Goal: Transaction & Acquisition: Book appointment/travel/reservation

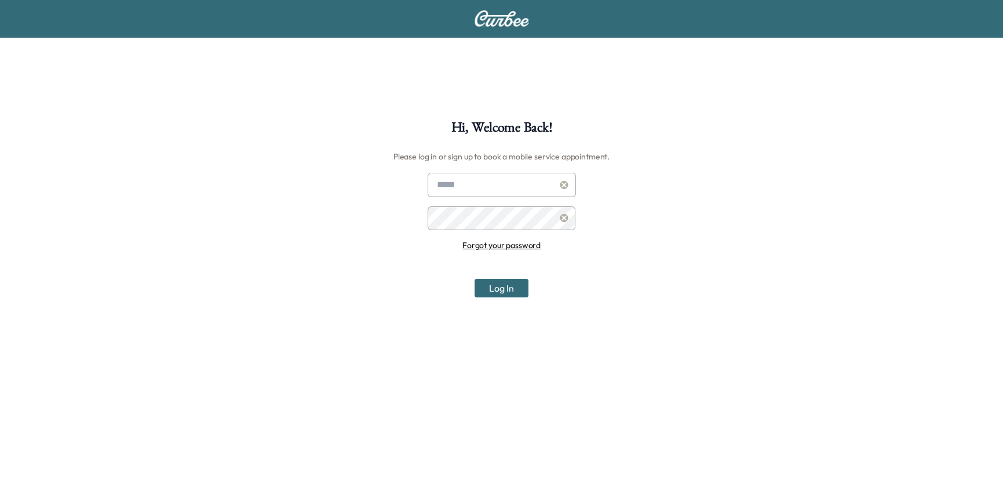
type input "**********"
click at [494, 289] on button "Log In" at bounding box center [501, 288] width 54 height 19
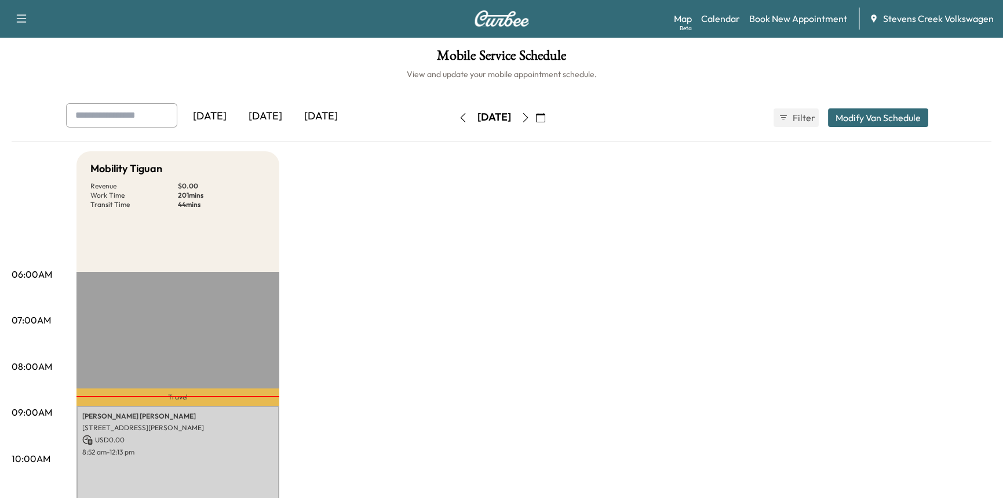
click at [312, 114] on div "[DATE]" at bounding box center [321, 116] width 56 height 27
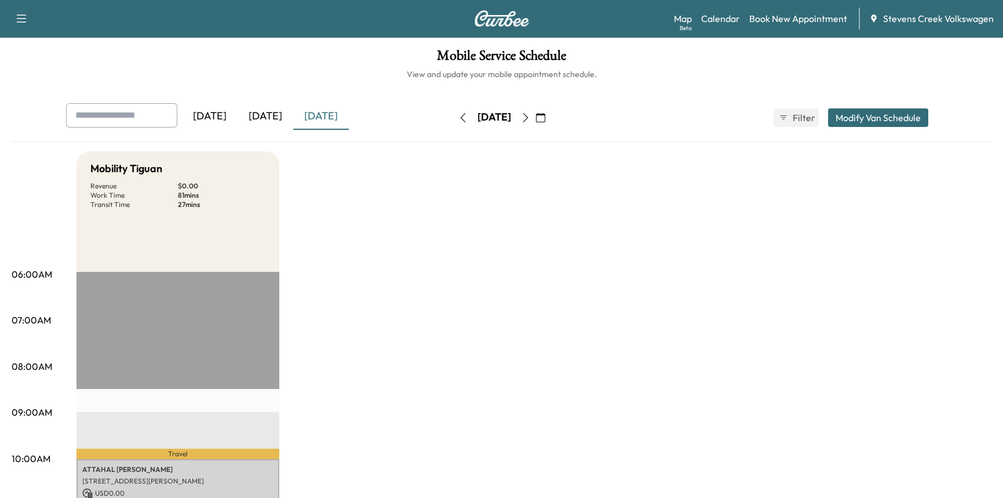
click at [135, 118] on input "text" at bounding box center [121, 115] width 111 height 24
type input "**********"
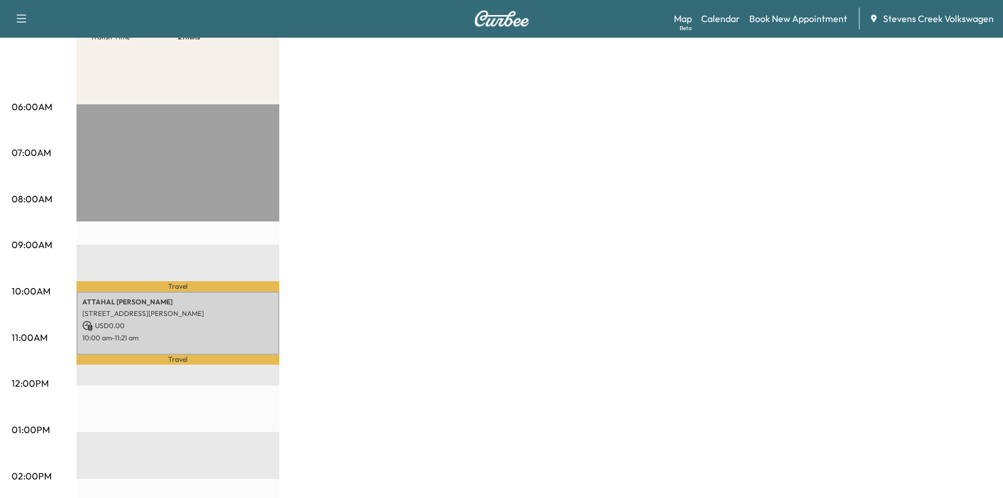
scroll to position [290, 0]
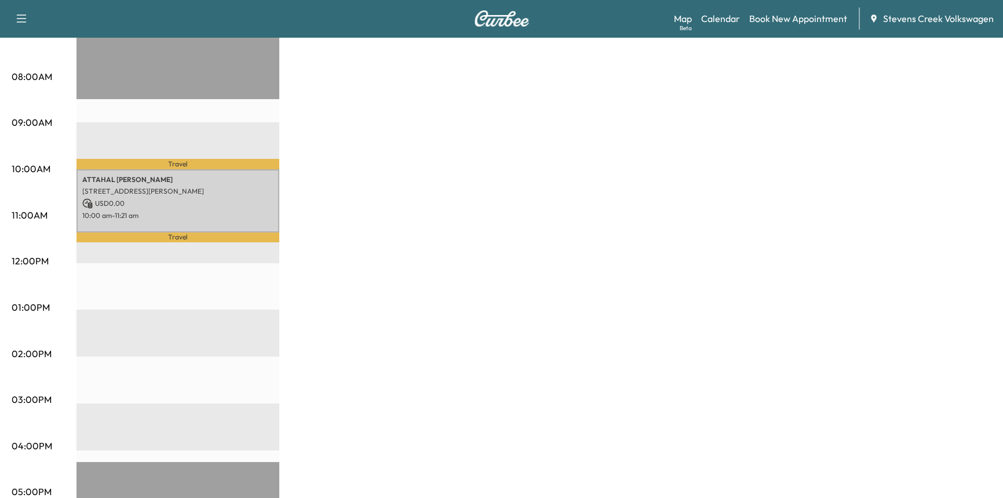
drag, startPoint x: 133, startPoint y: 418, endPoint x: 142, endPoint y: 417, distance: 9.3
click at [133, 418] on div "Travel [PERSON_NAME] [STREET_ADDRESS][PERSON_NAME] USD 0.00 10:00 am - 11:21 am…" at bounding box center [177, 356] width 203 height 748
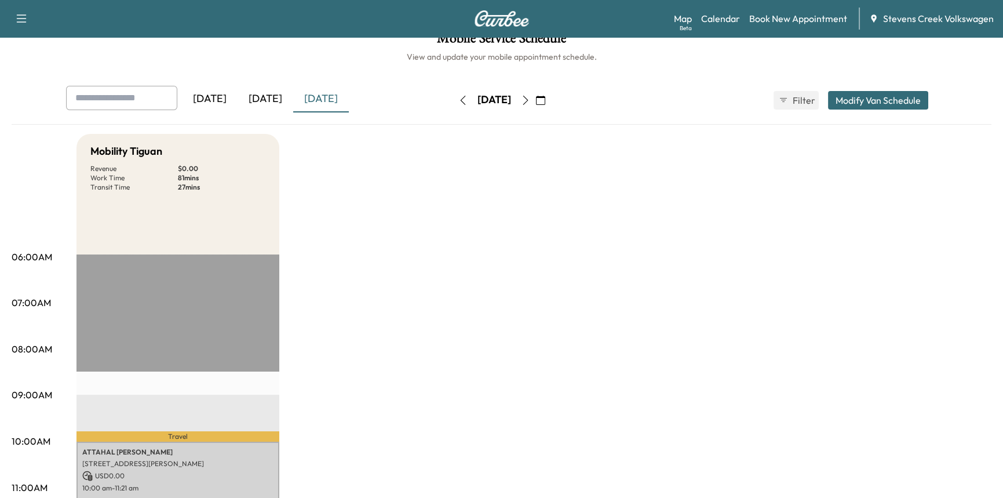
scroll to position [0, 0]
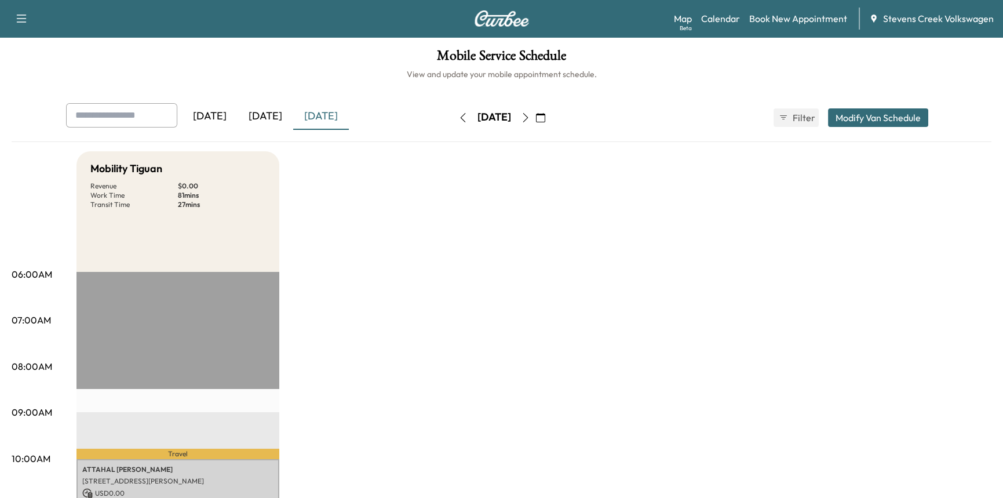
click at [530, 115] on icon "button" at bounding box center [525, 117] width 9 height 9
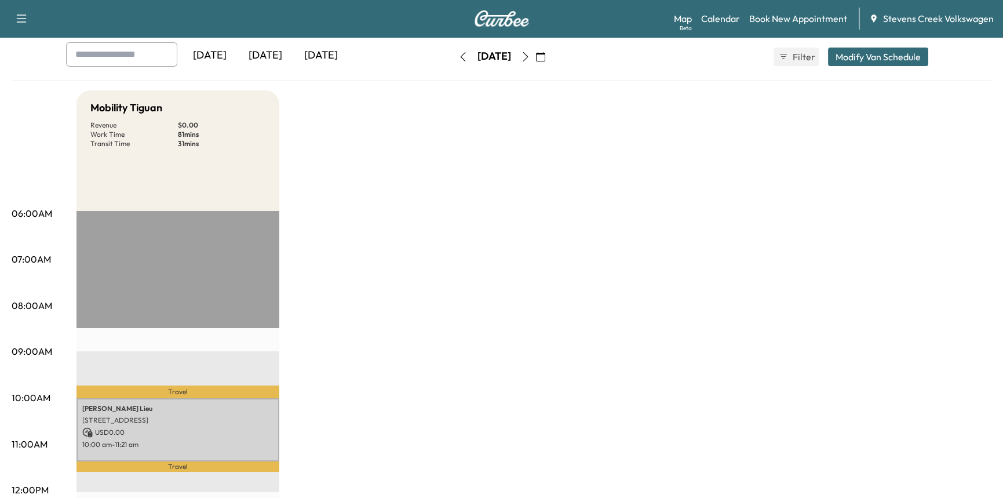
scroll to position [193, 0]
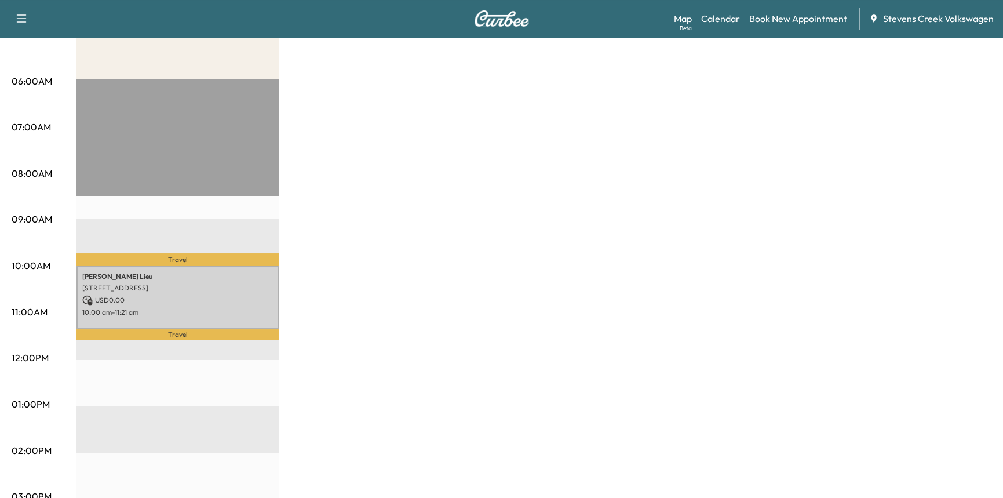
click at [185, 98] on div "Travel [PERSON_NAME] [STREET_ADDRESS] USD 0.00 10:00 am - 11:21 am Travel" at bounding box center [177, 453] width 203 height 748
drag, startPoint x: 168, startPoint y: 414, endPoint x: 167, endPoint y: 425, distance: 10.5
click at [167, 424] on div "Travel [PERSON_NAME] [STREET_ADDRESS] USD 0.00 10:00 am - 11:21 am Travel" at bounding box center [177, 453] width 203 height 748
click at [41, 403] on p "01:00PM" at bounding box center [31, 404] width 38 height 14
click at [103, 413] on div "Travel [PERSON_NAME] [STREET_ADDRESS] USD 0.00 10:00 am - 11:21 am Travel" at bounding box center [177, 453] width 203 height 748
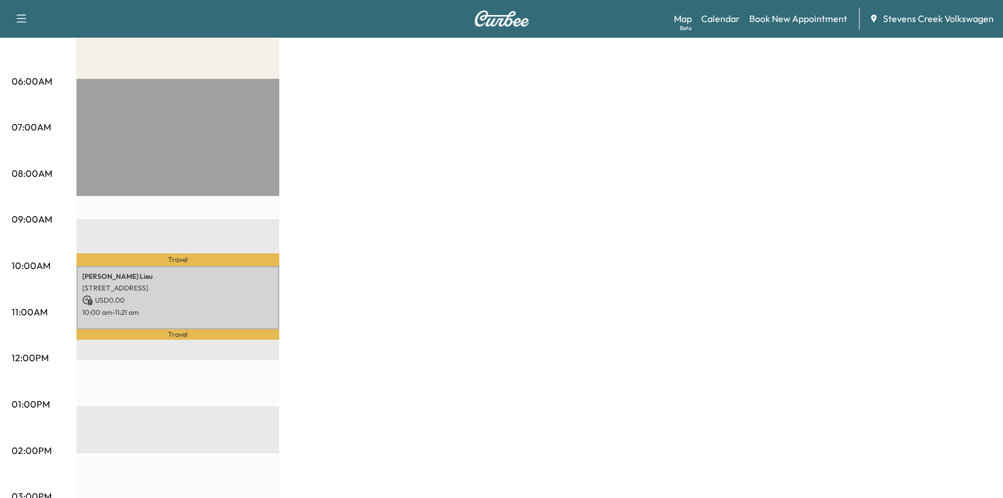
click at [273, 417] on div "Travel [PERSON_NAME] [STREET_ADDRESS] USD 0.00 10:00 am - 11:21 am Travel" at bounding box center [177, 453] width 203 height 748
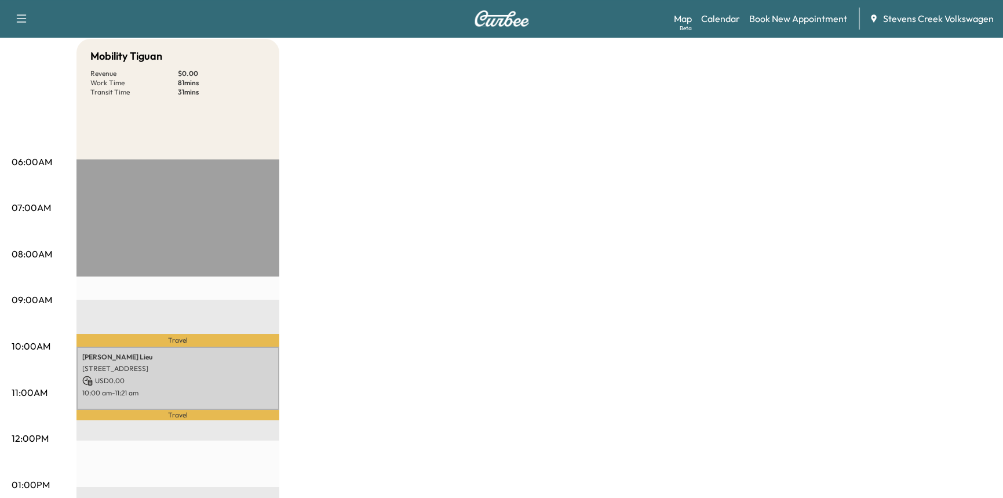
scroll to position [0, 0]
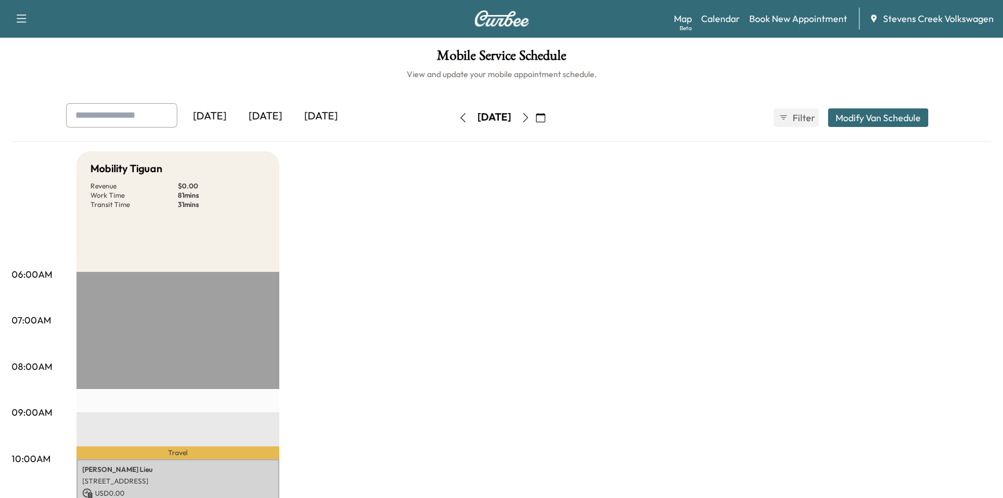
click at [545, 119] on icon "button" at bounding box center [540, 117] width 9 height 9
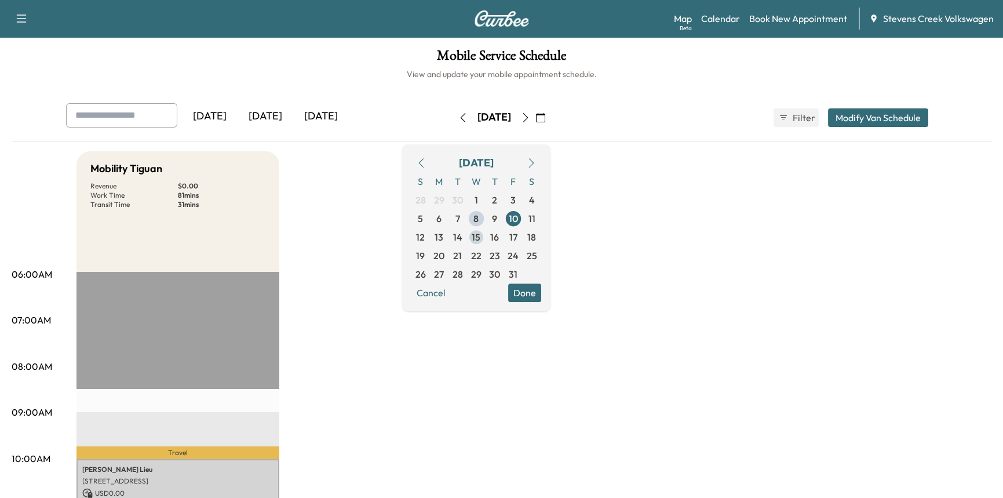
click at [480, 231] on span "15" at bounding box center [476, 237] width 9 height 14
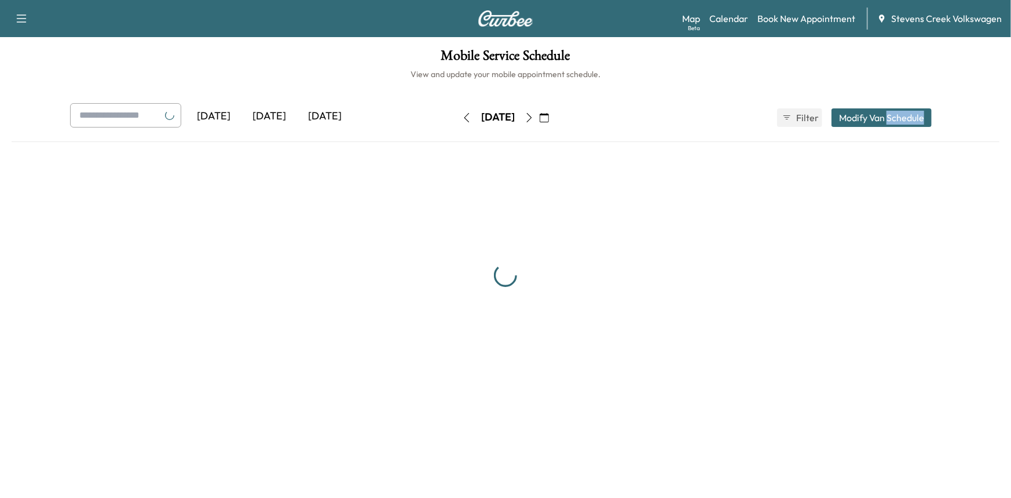
click at [502, 231] on div at bounding box center [506, 275] width 988 height 249
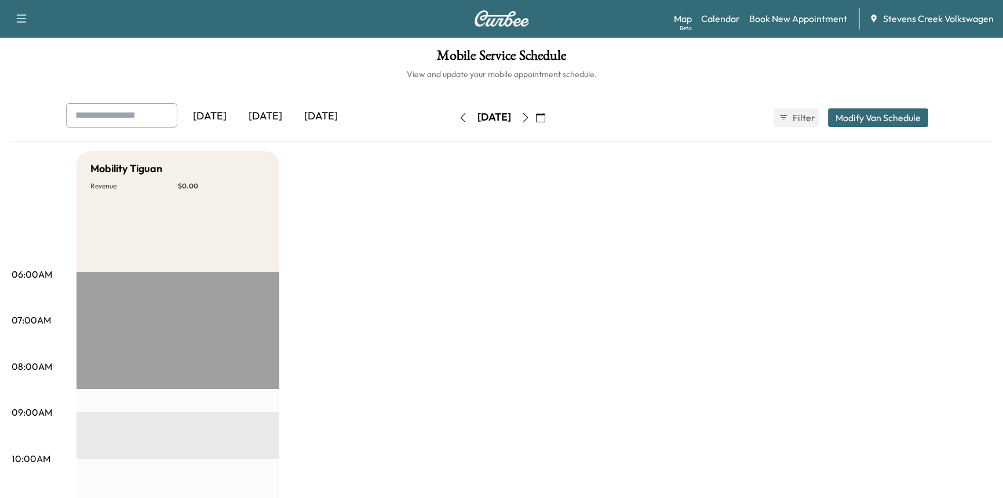
click at [180, 244] on div "Mobility Tiguan Revenue $ 0.00" at bounding box center [177, 211] width 203 height 120
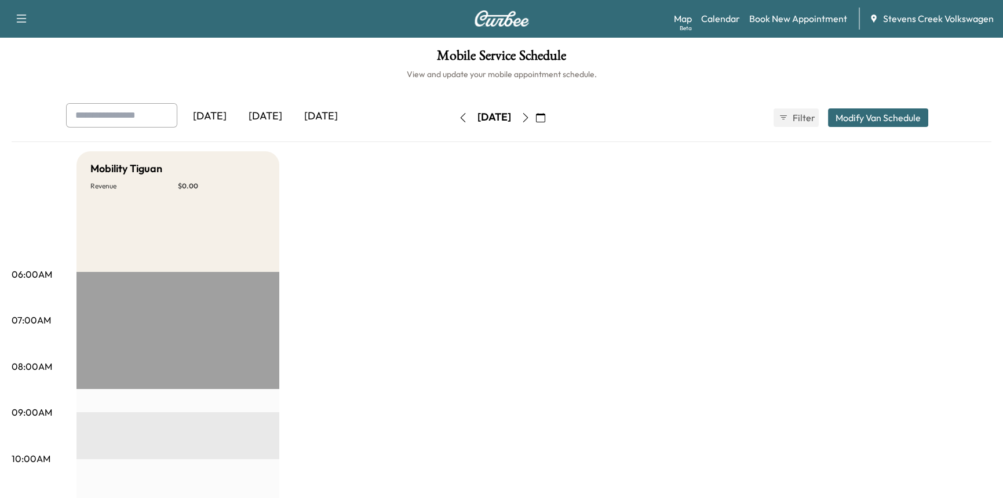
click at [122, 118] on input "text" at bounding box center [121, 115] width 111 height 24
click at [107, 151] on div "No results" at bounding box center [124, 142] width 115 height 30
click at [138, 122] on input "**********" at bounding box center [121, 115] width 111 height 24
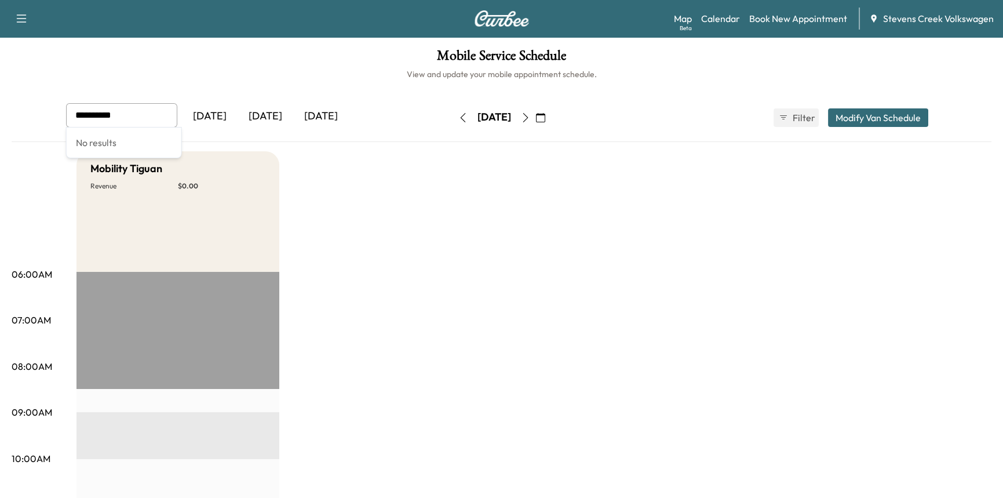
drag, startPoint x: 144, startPoint y: 118, endPoint x: 54, endPoint y: 122, distance: 89.3
click at [56, 122] on div "**********" at bounding box center [502, 122] width 980 height 39
type input "**********"
click at [761, 19] on link "Book New Appointment" at bounding box center [798, 19] width 98 height 14
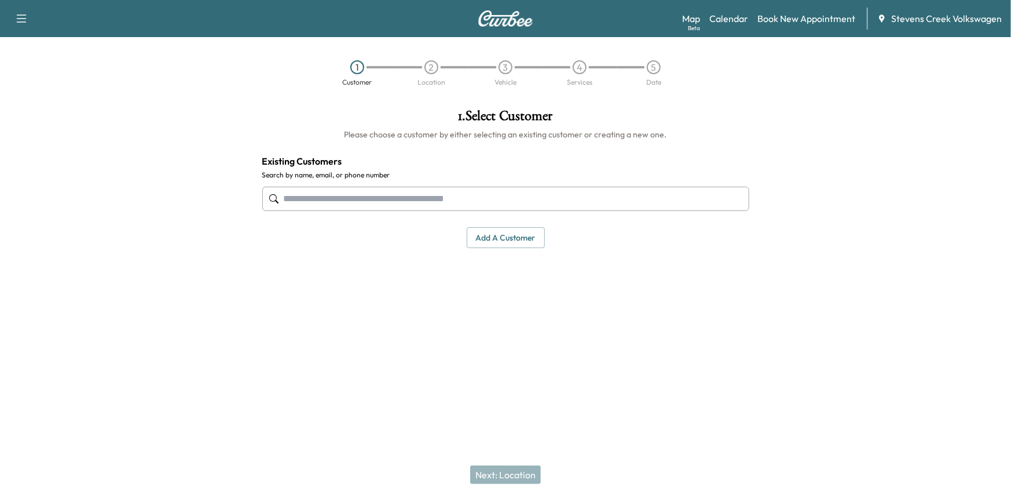
click at [417, 203] on input "text" at bounding box center [505, 199] width 487 height 24
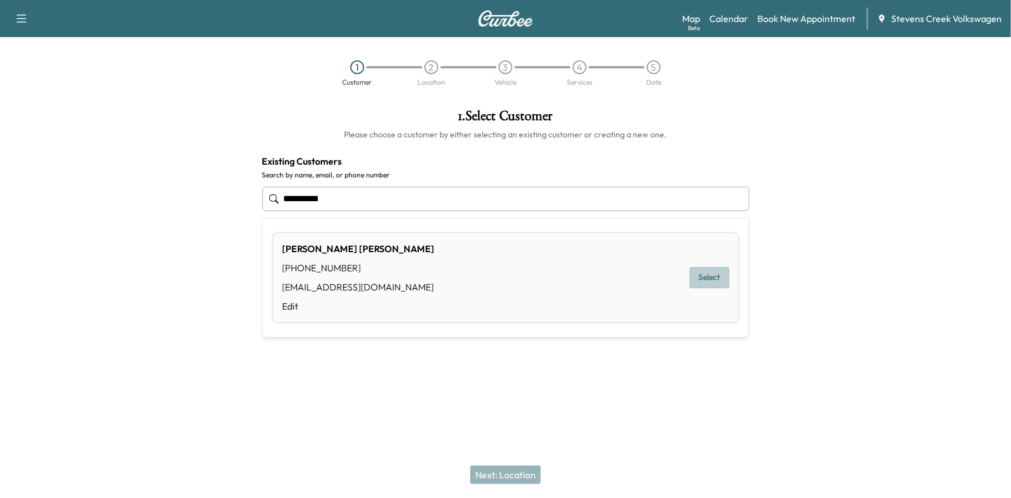
click at [702, 281] on button "Select" at bounding box center [710, 277] width 40 height 21
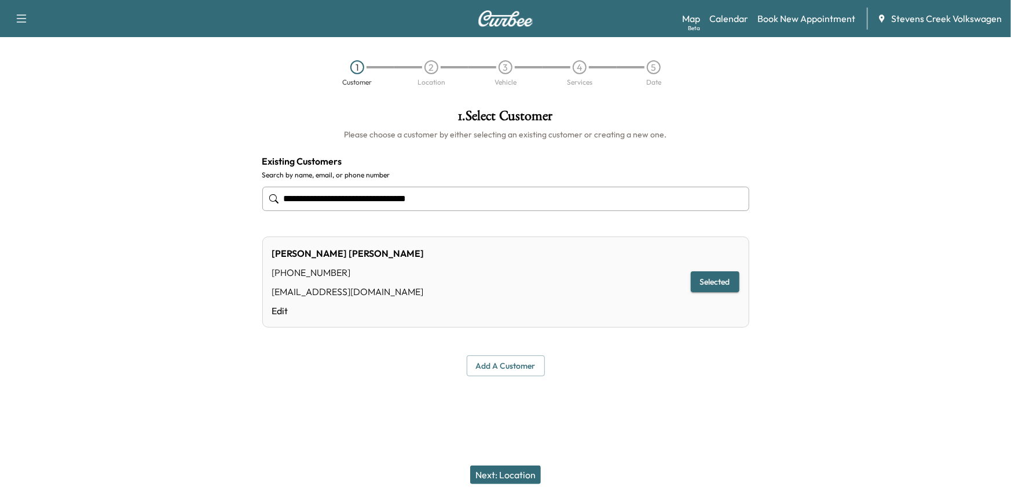
type input "**********"
click at [536, 481] on button "Next: Location" at bounding box center [505, 474] width 71 height 19
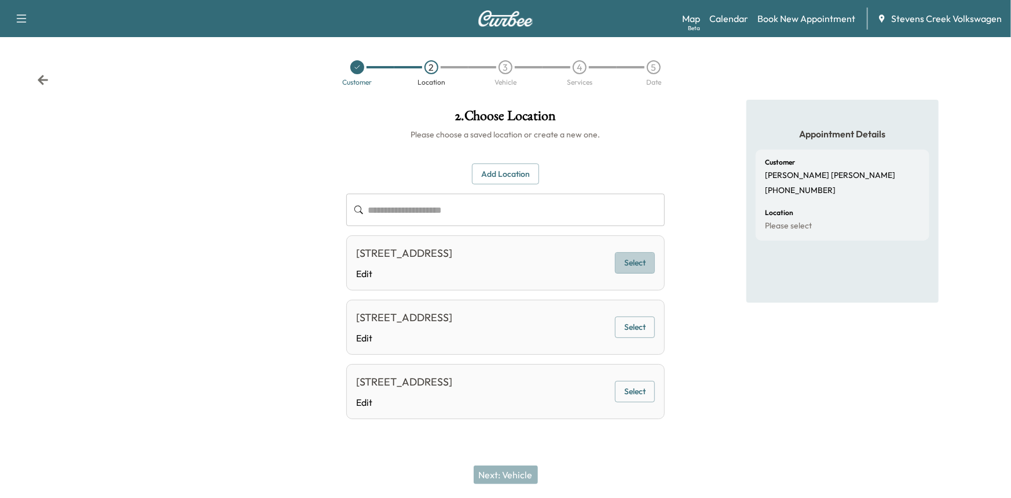
click at [637, 262] on button "Select" at bounding box center [635, 262] width 40 height 21
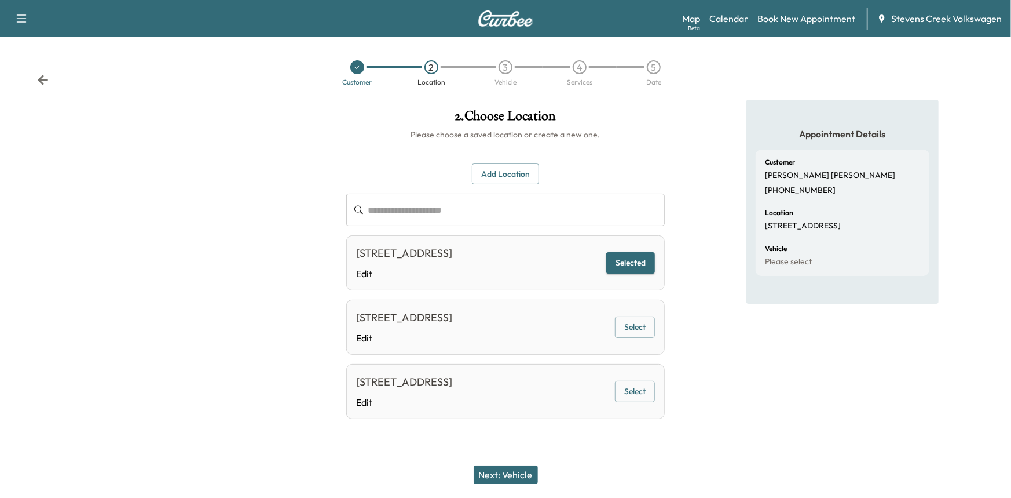
click at [528, 473] on button "Next: Vehicle" at bounding box center [506, 474] width 64 height 19
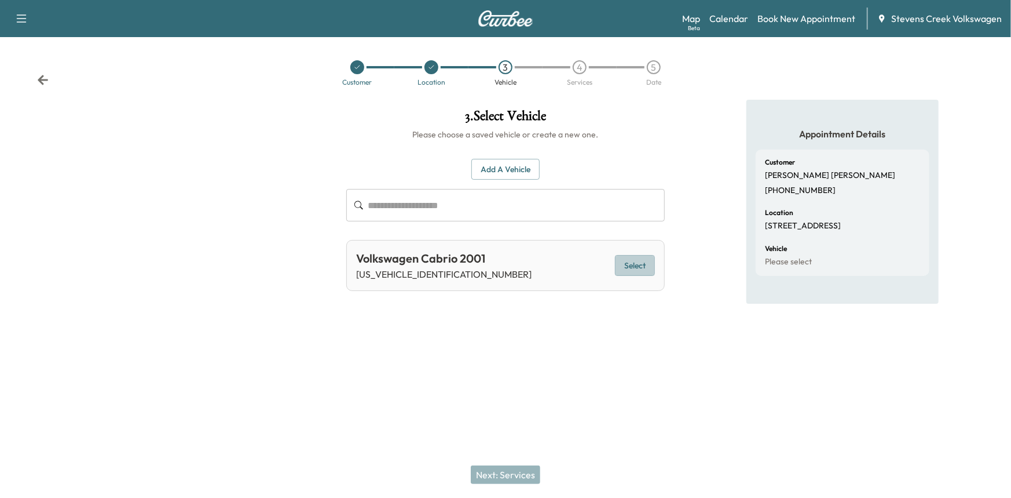
click at [634, 268] on button "Select" at bounding box center [635, 265] width 40 height 21
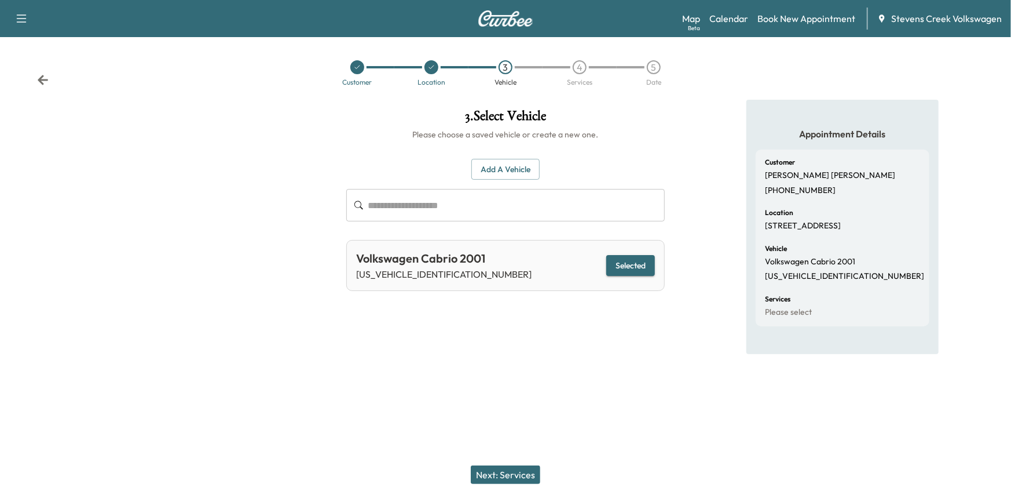
click at [526, 479] on button "Next: Services" at bounding box center [506, 474] width 70 height 19
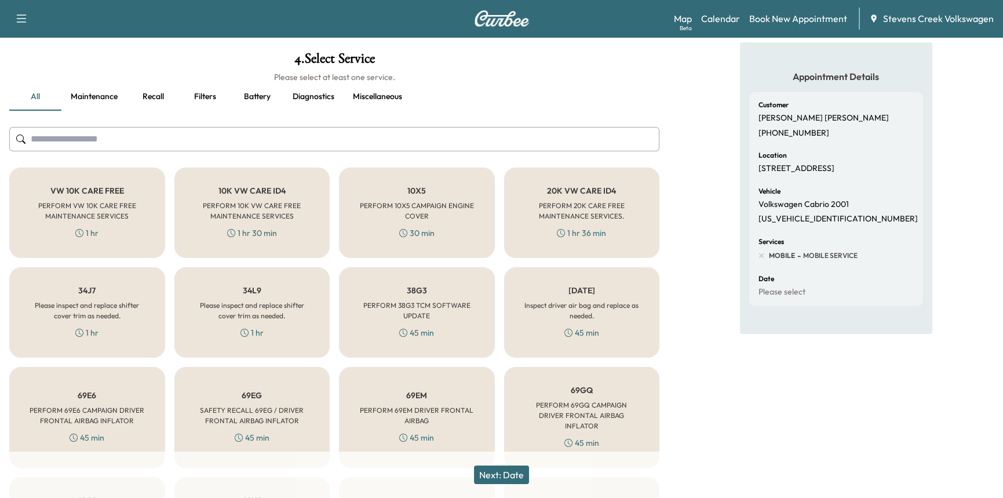
scroll to position [57, 0]
click at [142, 100] on button "Recall" at bounding box center [153, 97] width 52 height 28
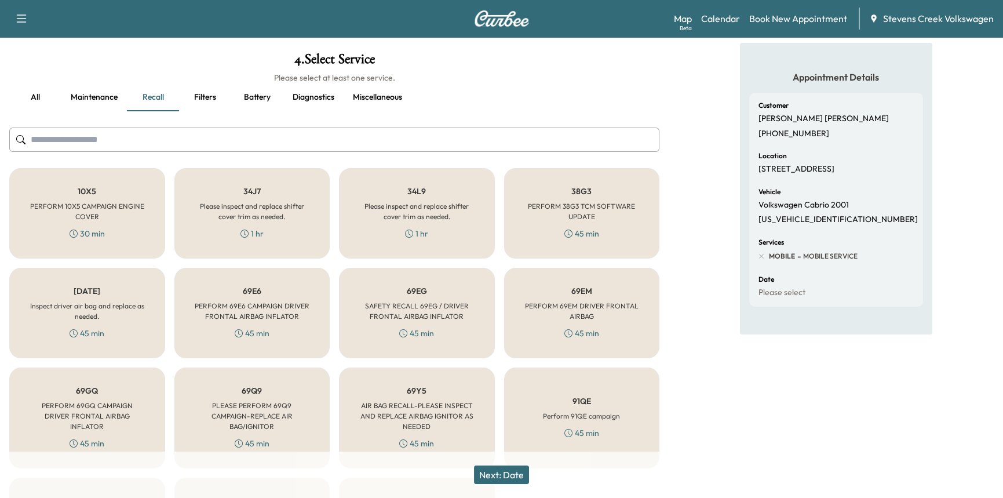
click at [103, 100] on button "Maintenance" at bounding box center [93, 97] width 65 height 28
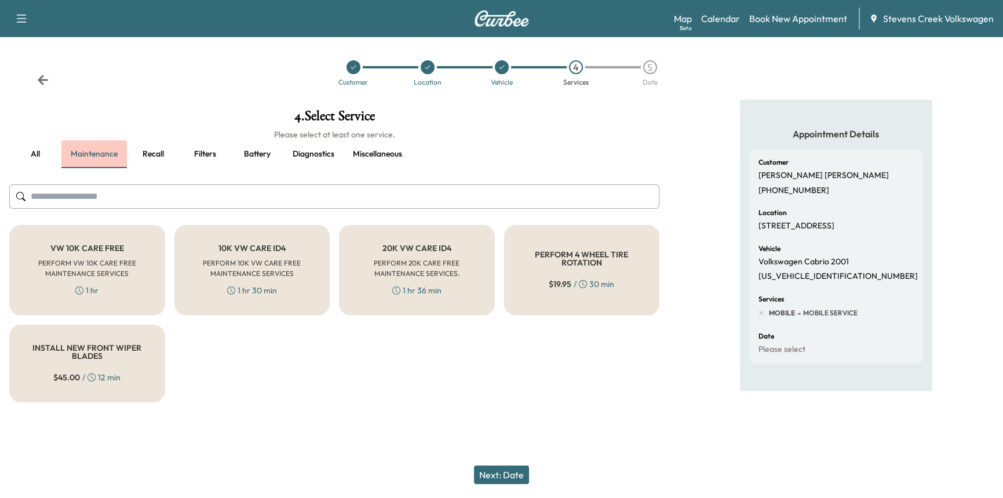
scroll to position [0, 0]
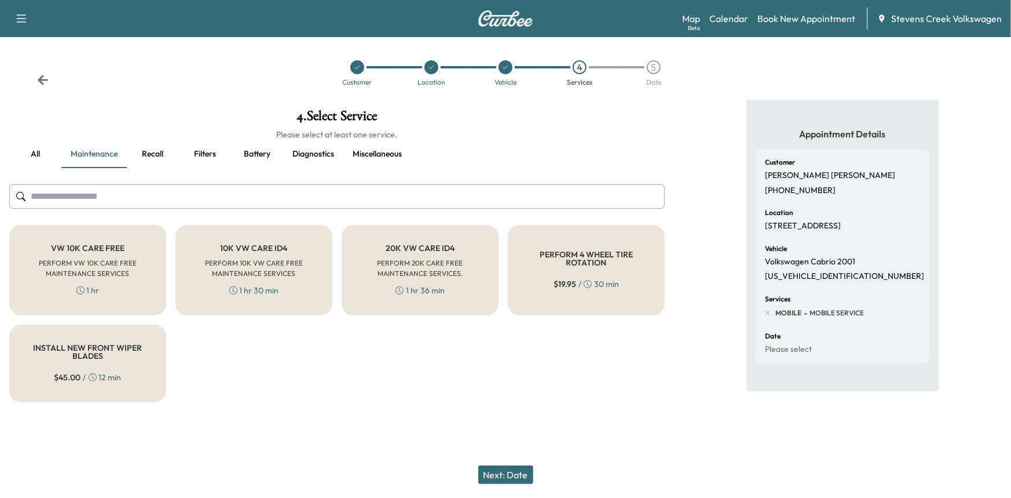
click at [311, 158] on button "Diagnostics" at bounding box center [313, 154] width 60 height 28
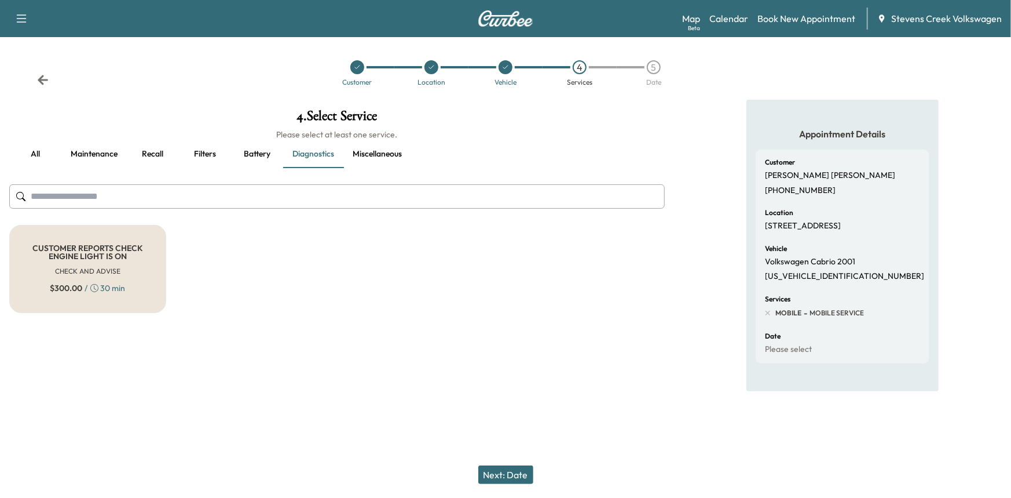
click at [362, 158] on button "Miscellaneous" at bounding box center [378, 154] width 68 height 28
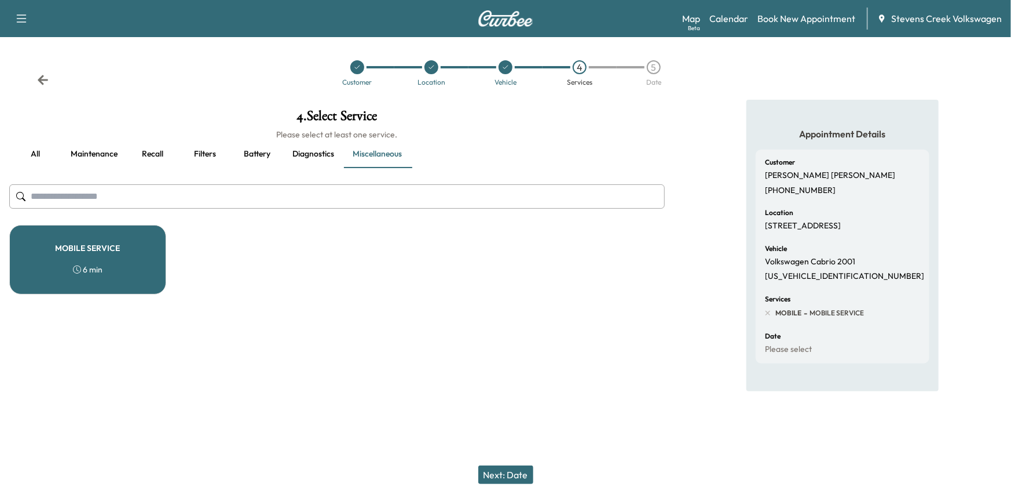
click at [242, 154] on button "Battery" at bounding box center [257, 154] width 52 height 28
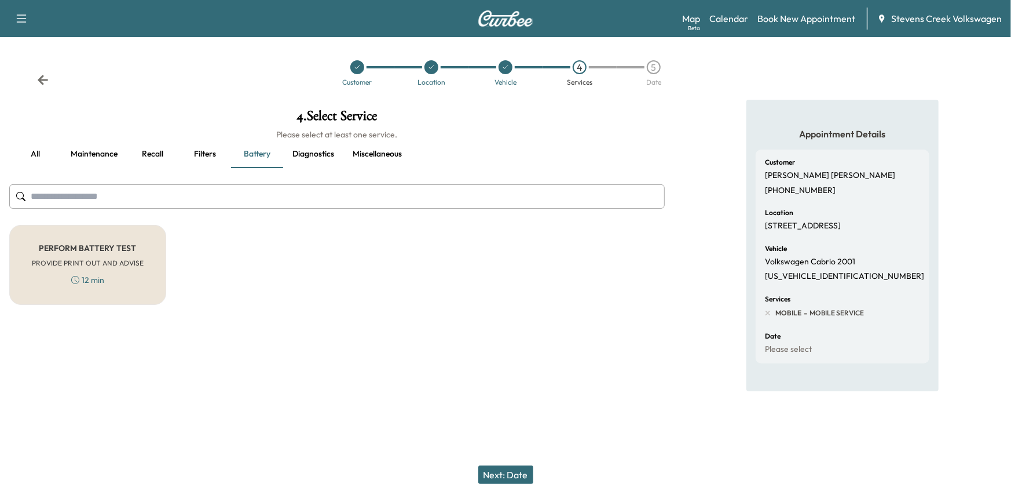
click at [204, 154] on button "Filters" at bounding box center [205, 154] width 52 height 28
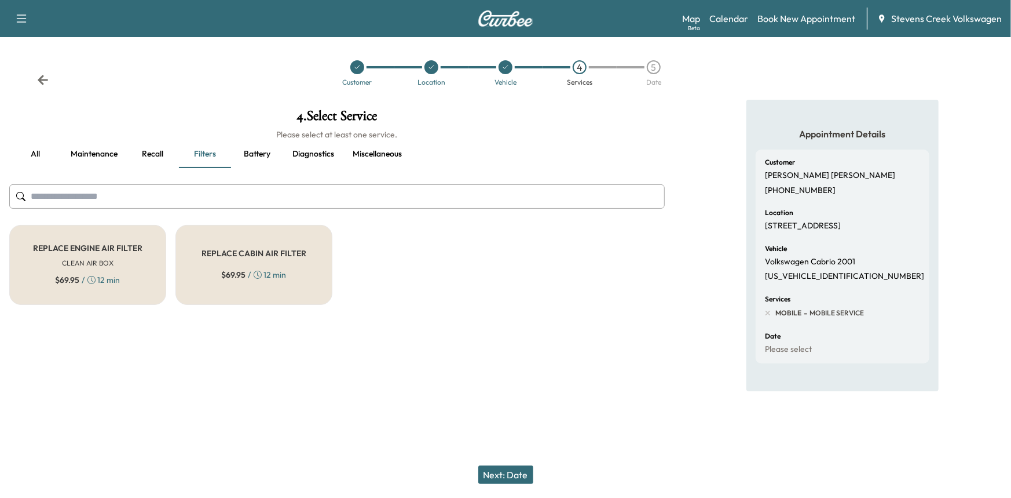
click at [137, 152] on button "Recall" at bounding box center [153, 154] width 52 height 28
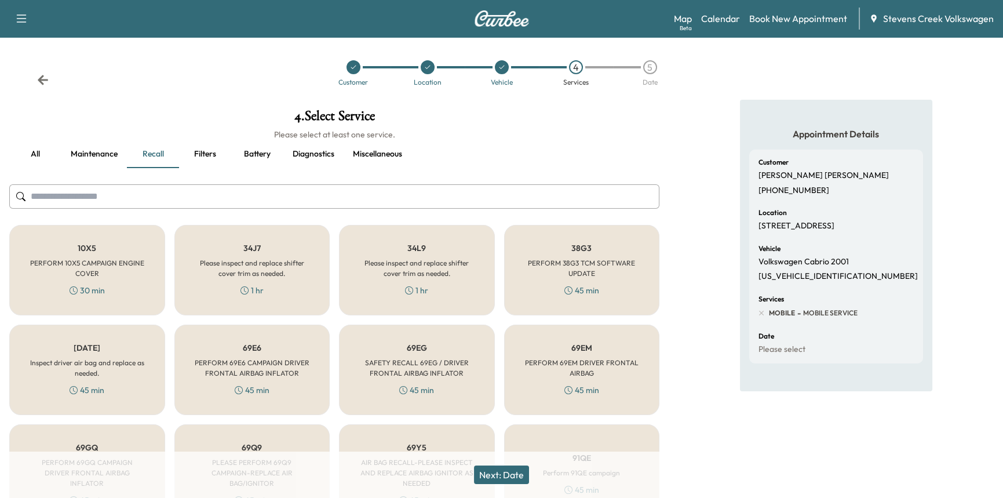
click at [666, 220] on div "4 . Select Service Please select at least one service. all Maintenance Recall F…" at bounding box center [334, 367] width 668 height 534
click at [114, 157] on button "Maintenance" at bounding box center [93, 154] width 65 height 28
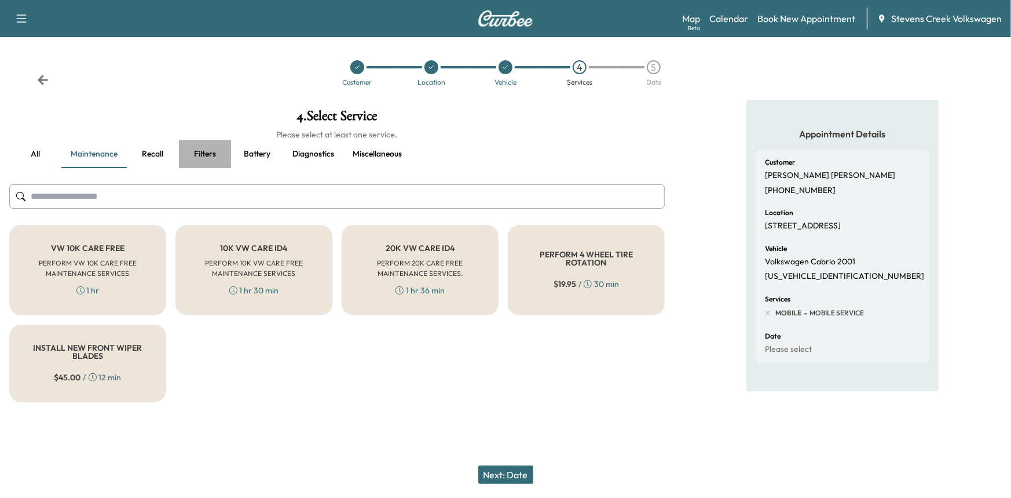
click at [192, 155] on button "Filters" at bounding box center [205, 154] width 52 height 28
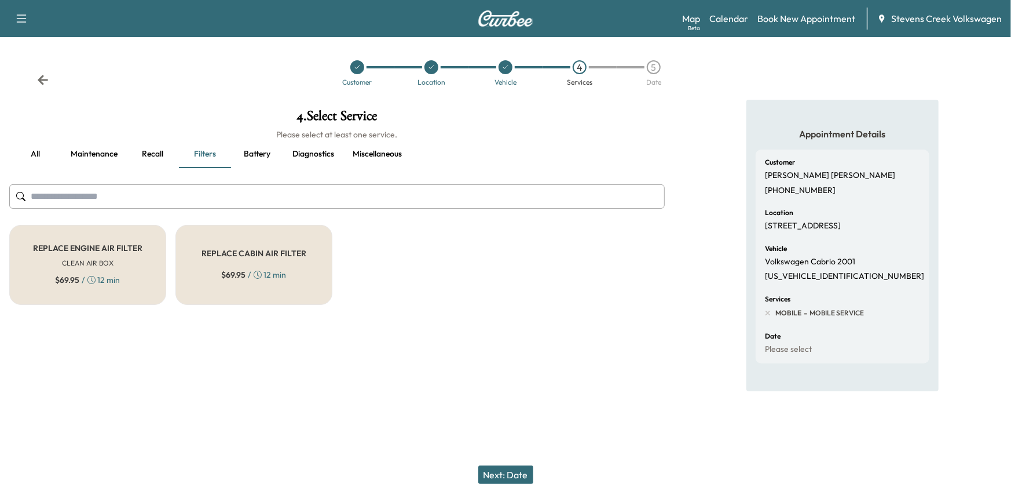
click at [156, 155] on button "Recall" at bounding box center [153, 154] width 52 height 28
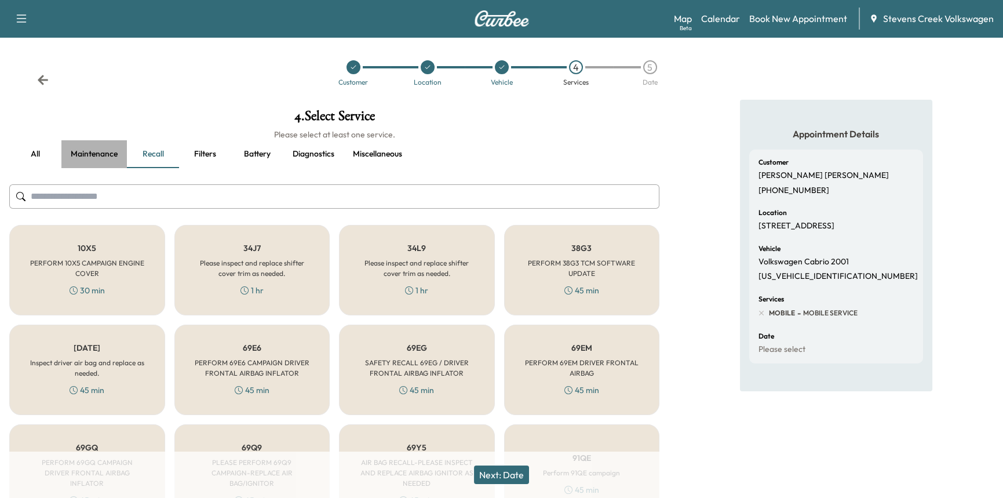
click at [110, 152] on button "Maintenance" at bounding box center [93, 154] width 65 height 28
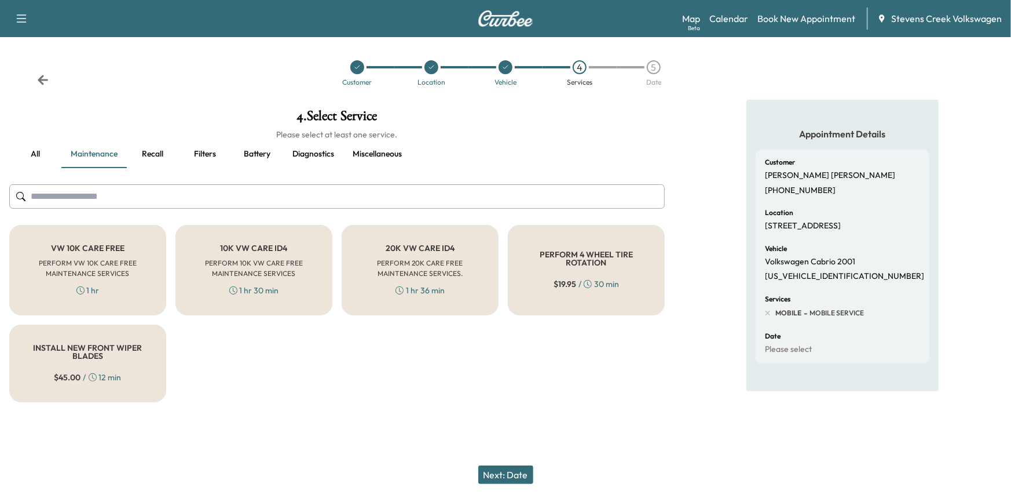
click at [176, 153] on button "Recall" at bounding box center [153, 154] width 52 height 28
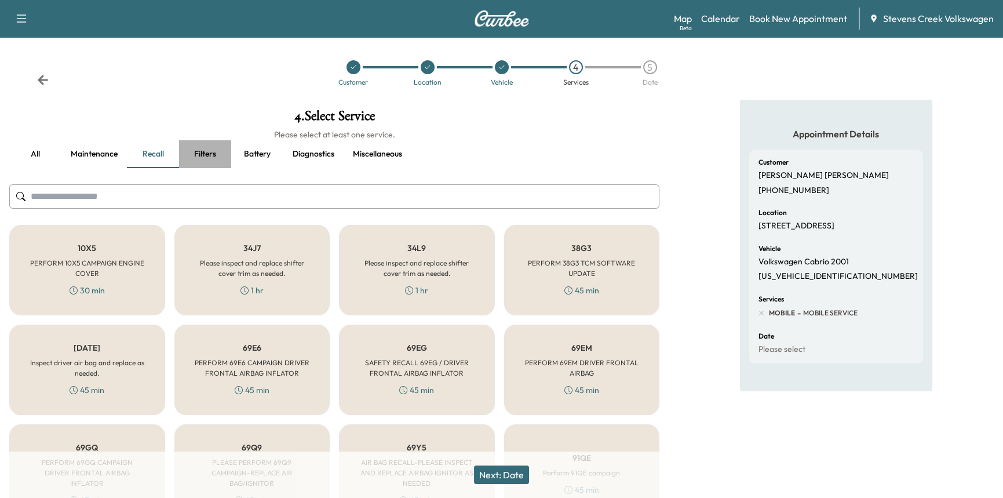
click at [206, 154] on button "Filters" at bounding box center [205, 154] width 52 height 28
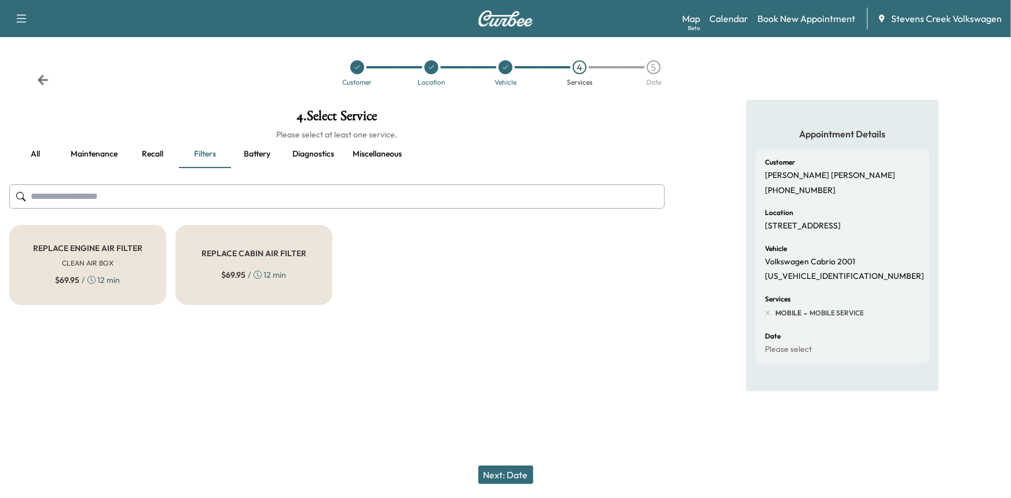
click at [243, 154] on button "Battery" at bounding box center [257, 154] width 52 height 28
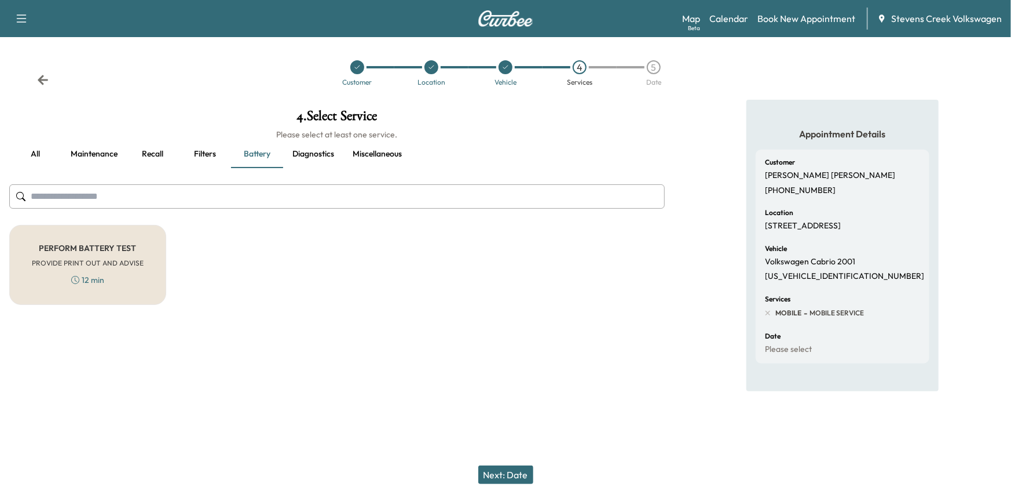
click at [284, 155] on button "Diagnostics" at bounding box center [313, 154] width 60 height 28
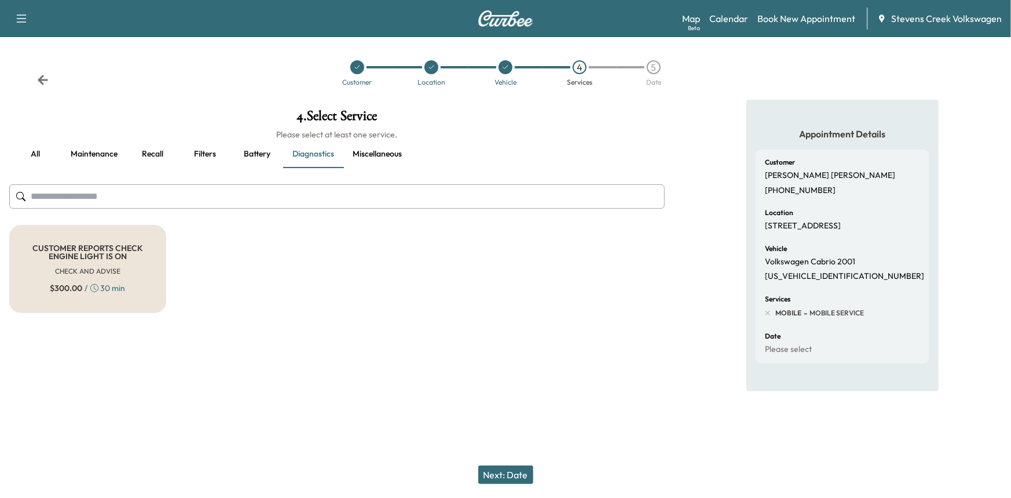
click at [363, 152] on button "Miscellaneous" at bounding box center [378, 154] width 68 height 28
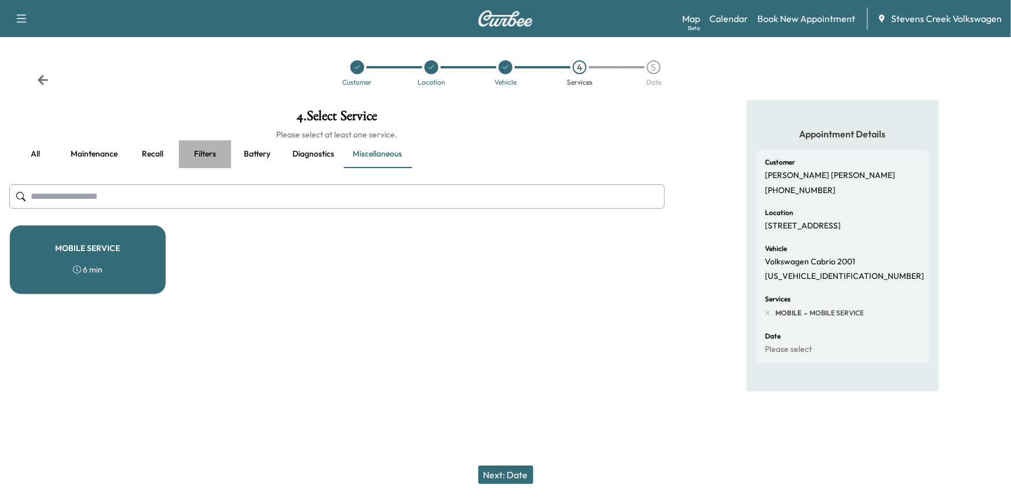
click at [206, 151] on button "Filters" at bounding box center [205, 154] width 52 height 28
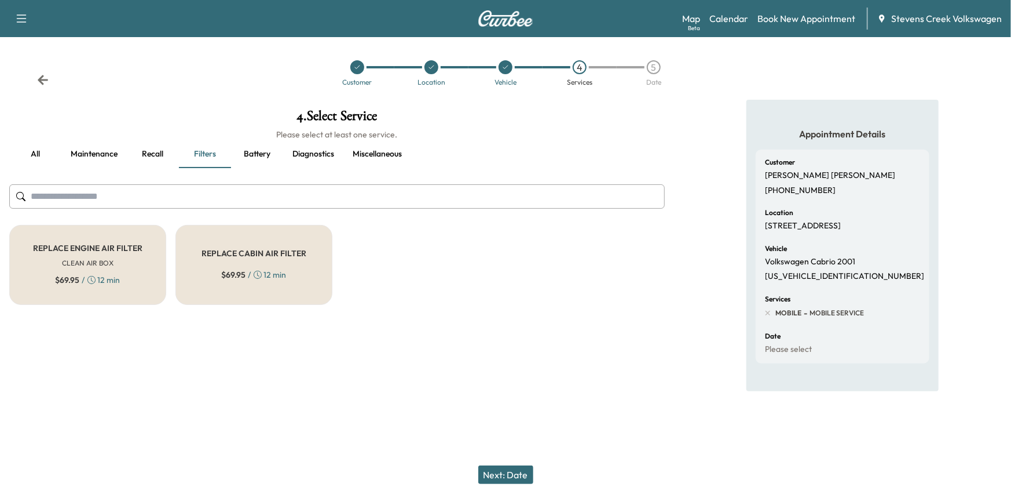
click at [162, 152] on button "Recall" at bounding box center [153, 154] width 52 height 28
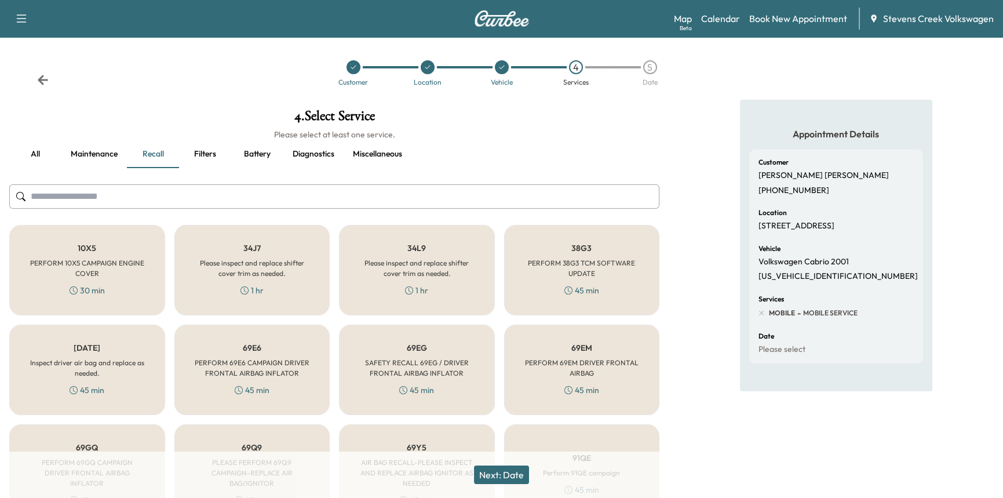
click at [202, 160] on button "Filters" at bounding box center [205, 154] width 52 height 28
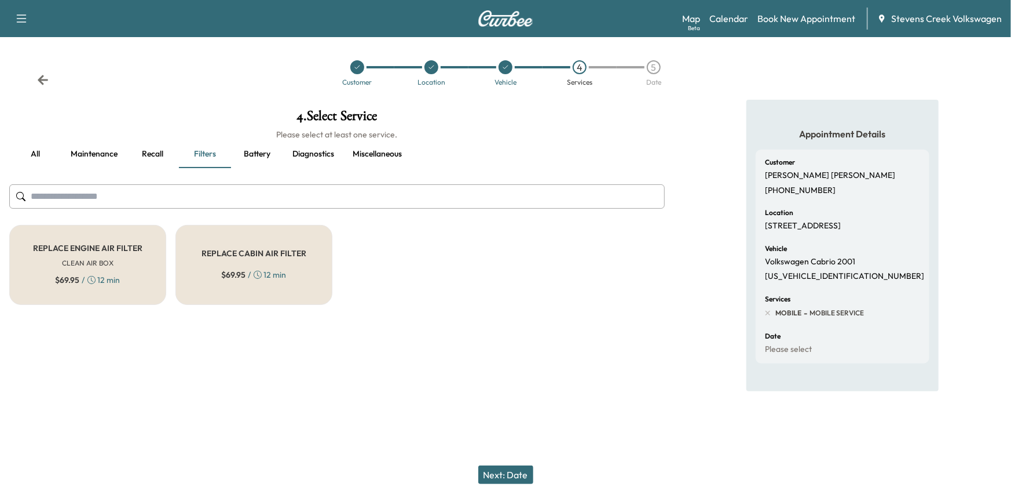
click at [223, 265] on div "REPLACE CABIN AIR FILTER $ 69.95 / 12 min" at bounding box center [254, 265] width 157 height 80
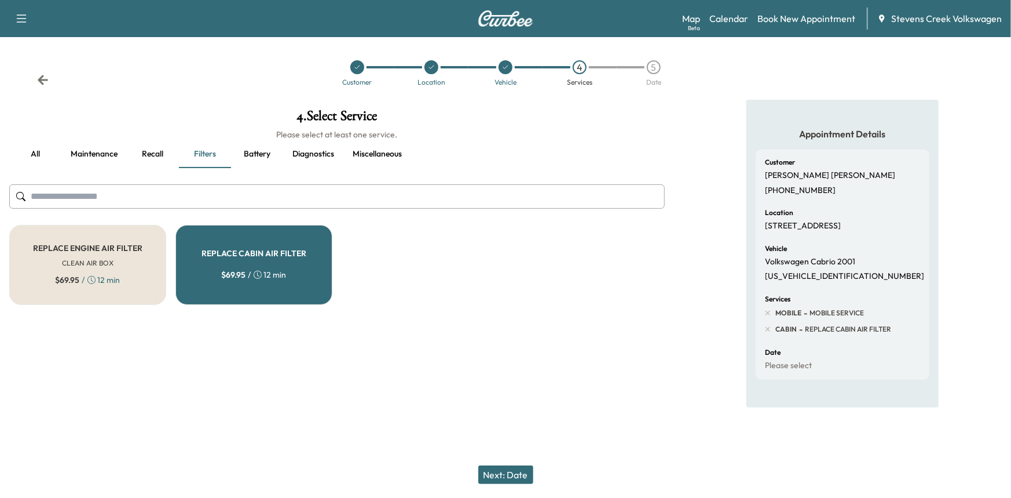
click at [512, 477] on button "Next: Date" at bounding box center [505, 474] width 55 height 19
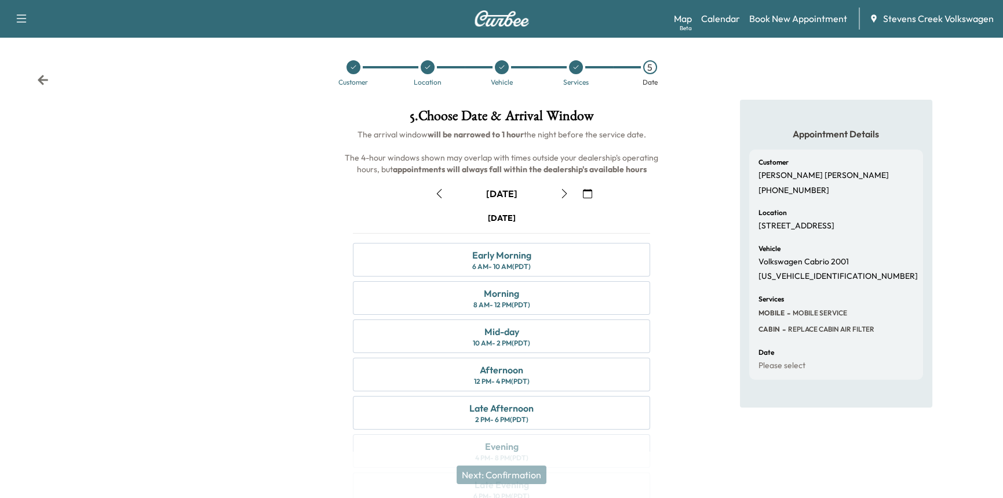
click at [569, 189] on button "button" at bounding box center [564, 193] width 20 height 19
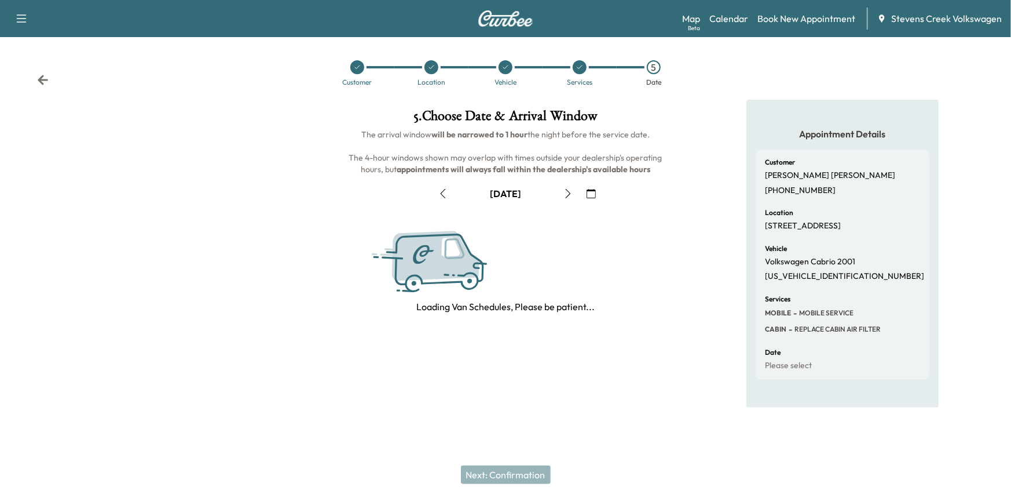
click at [569, 189] on icon "button" at bounding box center [568, 193] width 9 height 9
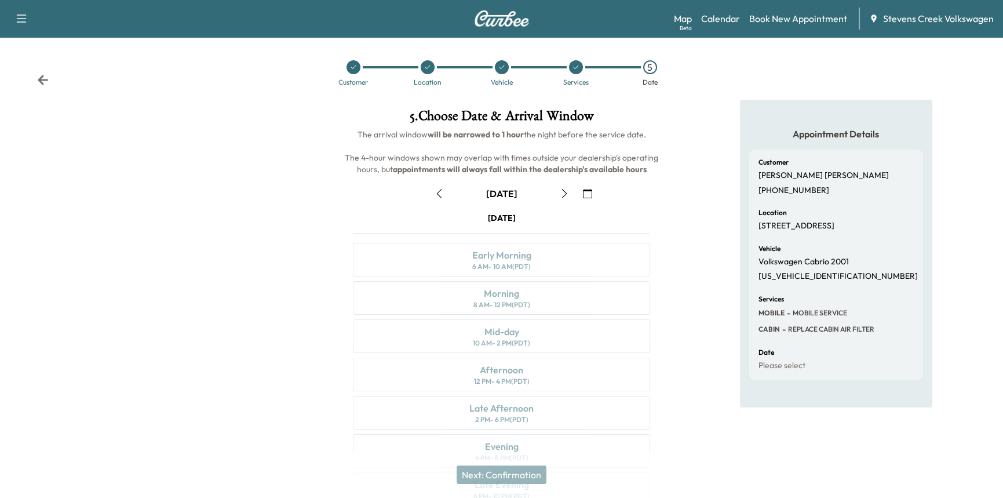
click at [560, 195] on icon "button" at bounding box center [564, 193] width 9 height 9
click at [593, 300] on div "Morning 8 AM - 12 PM (PDT)" at bounding box center [501, 298] width 297 height 34
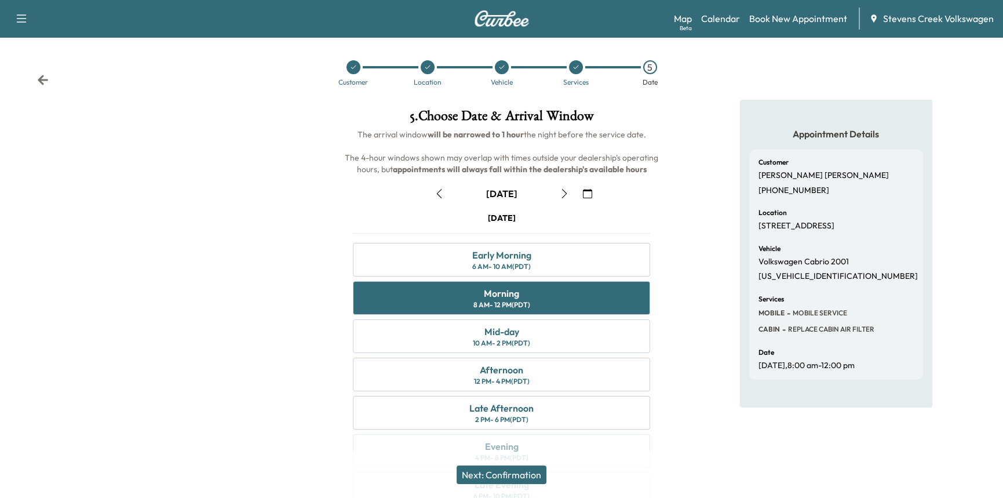
click at [529, 473] on button "Next: Confirmation" at bounding box center [501, 474] width 90 height 19
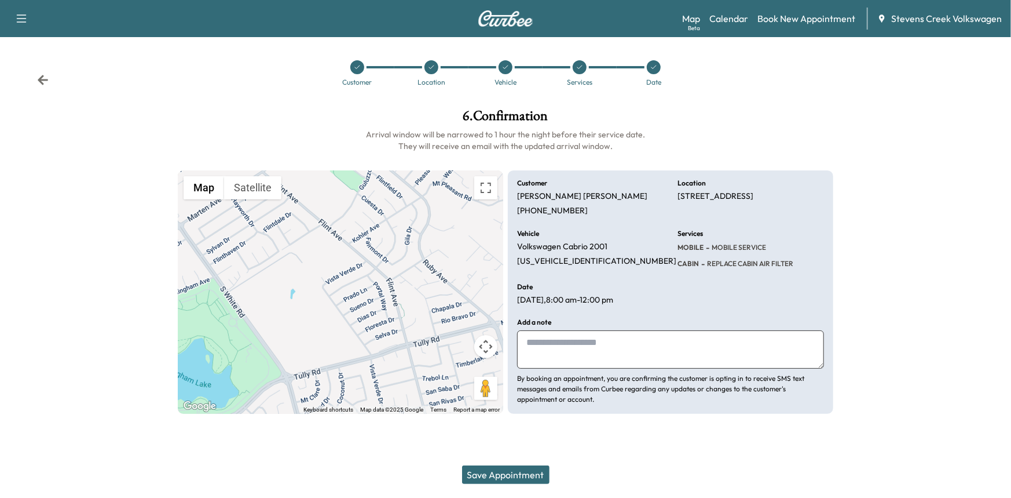
click at [516, 472] on button "Save Appointment" at bounding box center [505, 474] width 87 height 19
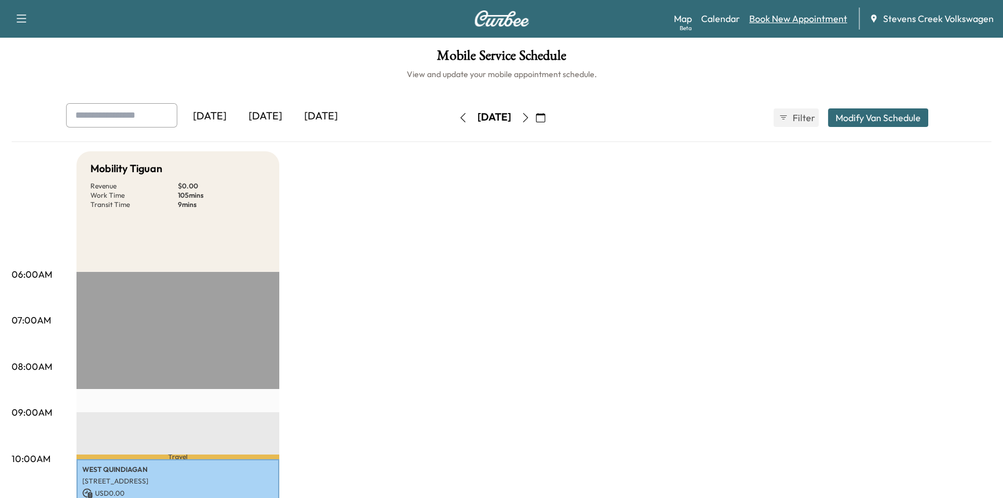
click at [784, 16] on link "Book New Appointment" at bounding box center [798, 19] width 98 height 14
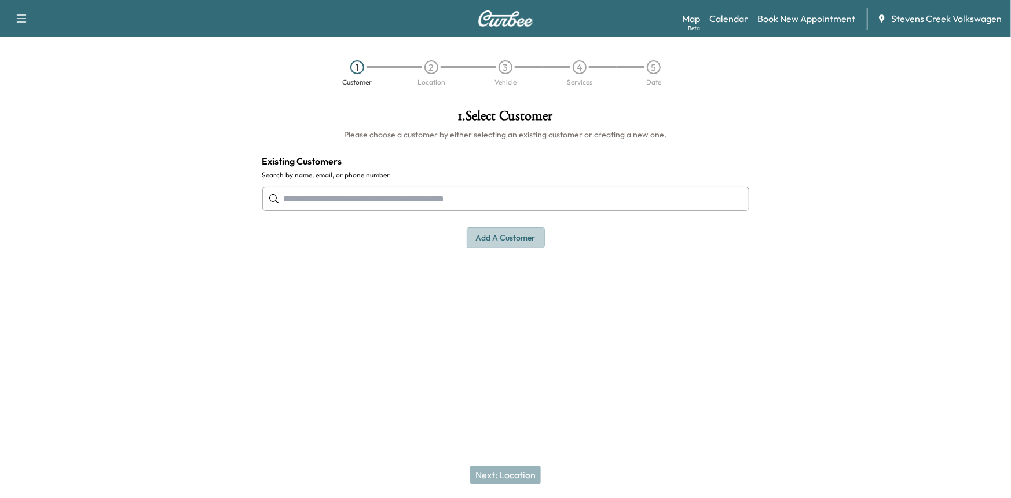
click at [506, 230] on button "Add a customer" at bounding box center [506, 237] width 78 height 21
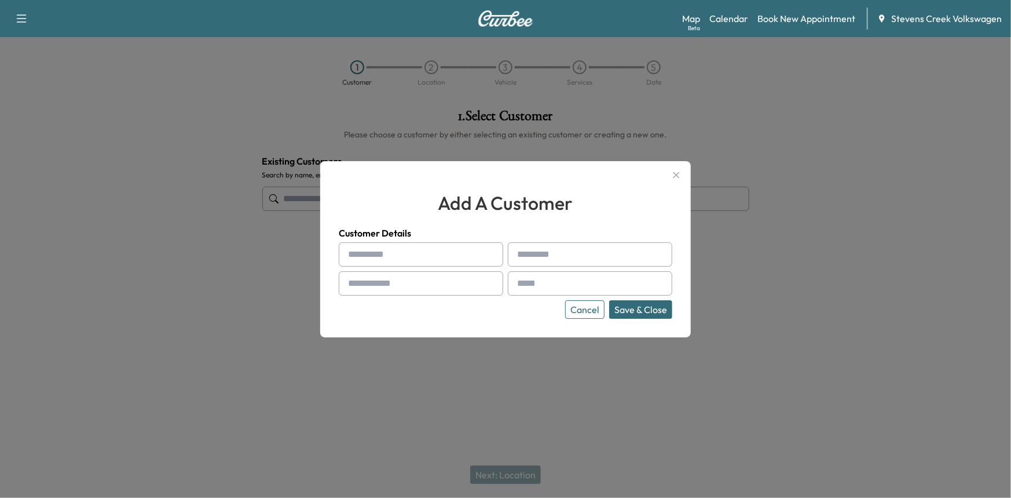
click at [593, 313] on button "Cancel" at bounding box center [584, 309] width 39 height 19
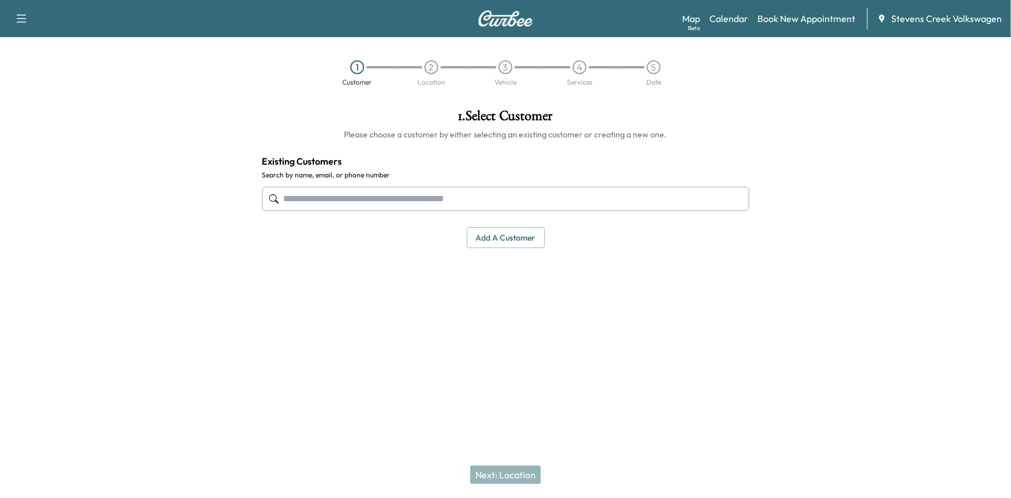
click at [400, 191] on input "text" at bounding box center [505, 199] width 487 height 24
